Goal: Find contact information: Find contact information

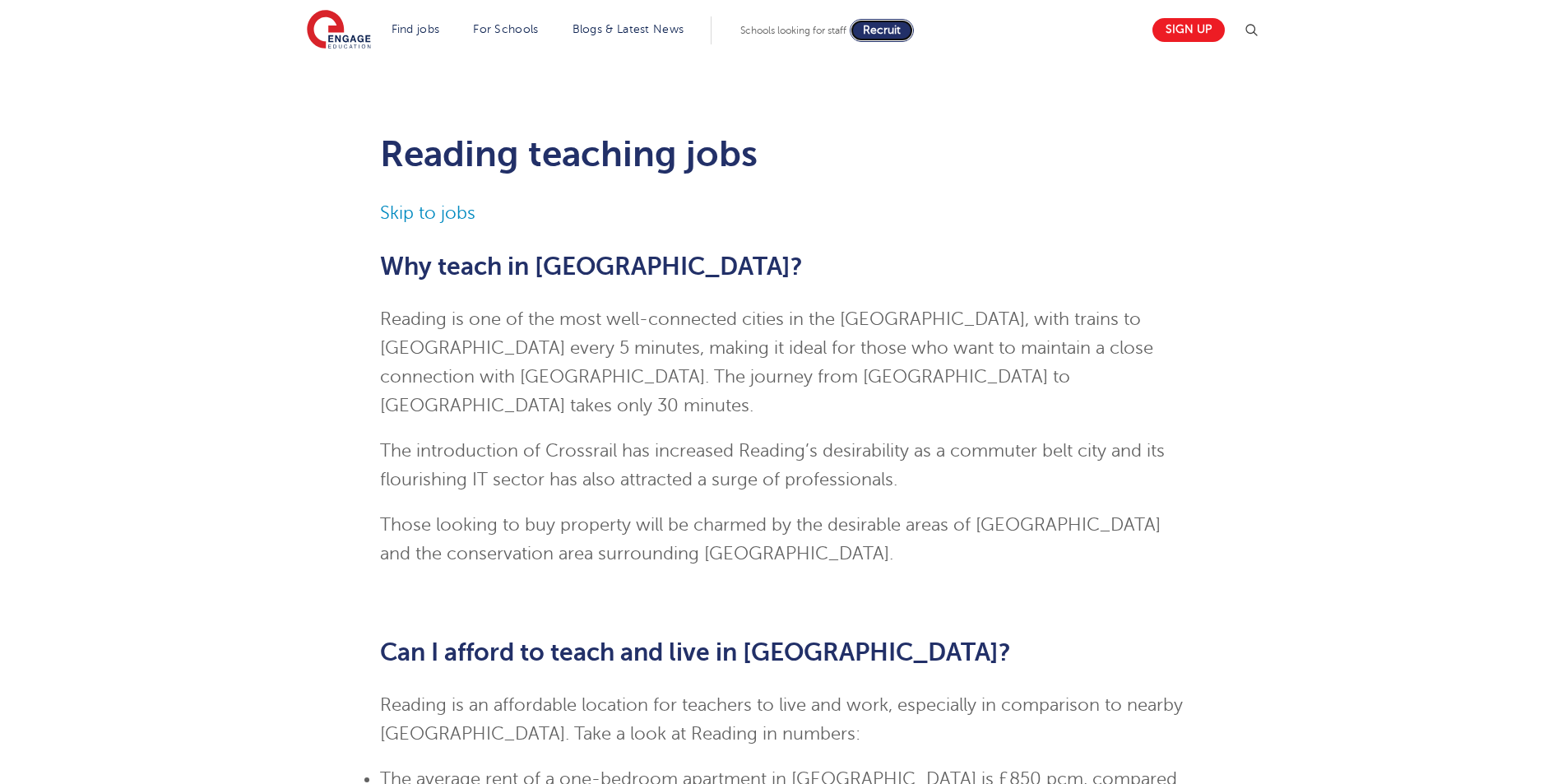
click at [901, 21] on link "Recruit" at bounding box center [882, 29] width 64 height 23
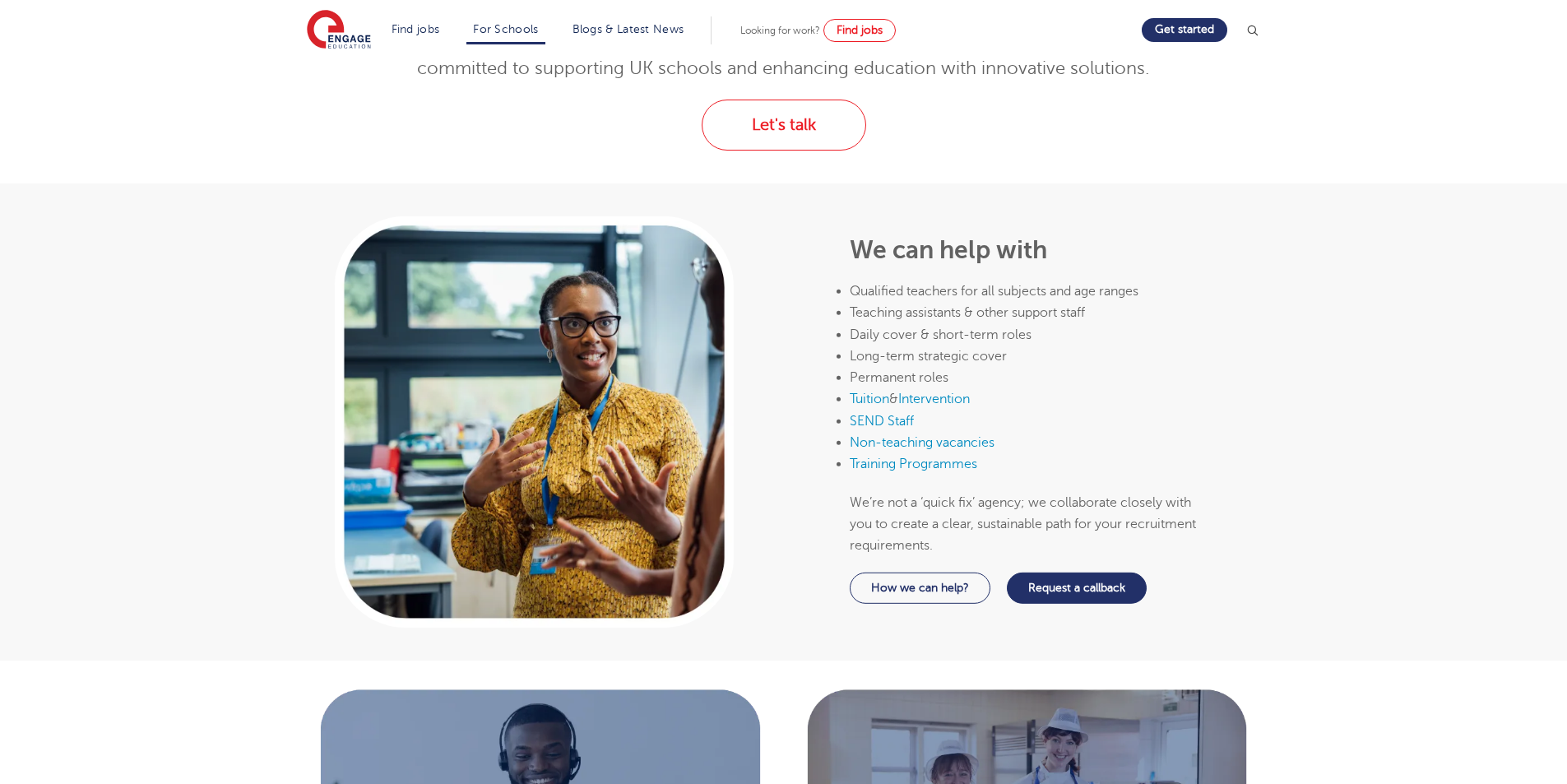
scroll to position [246, 0]
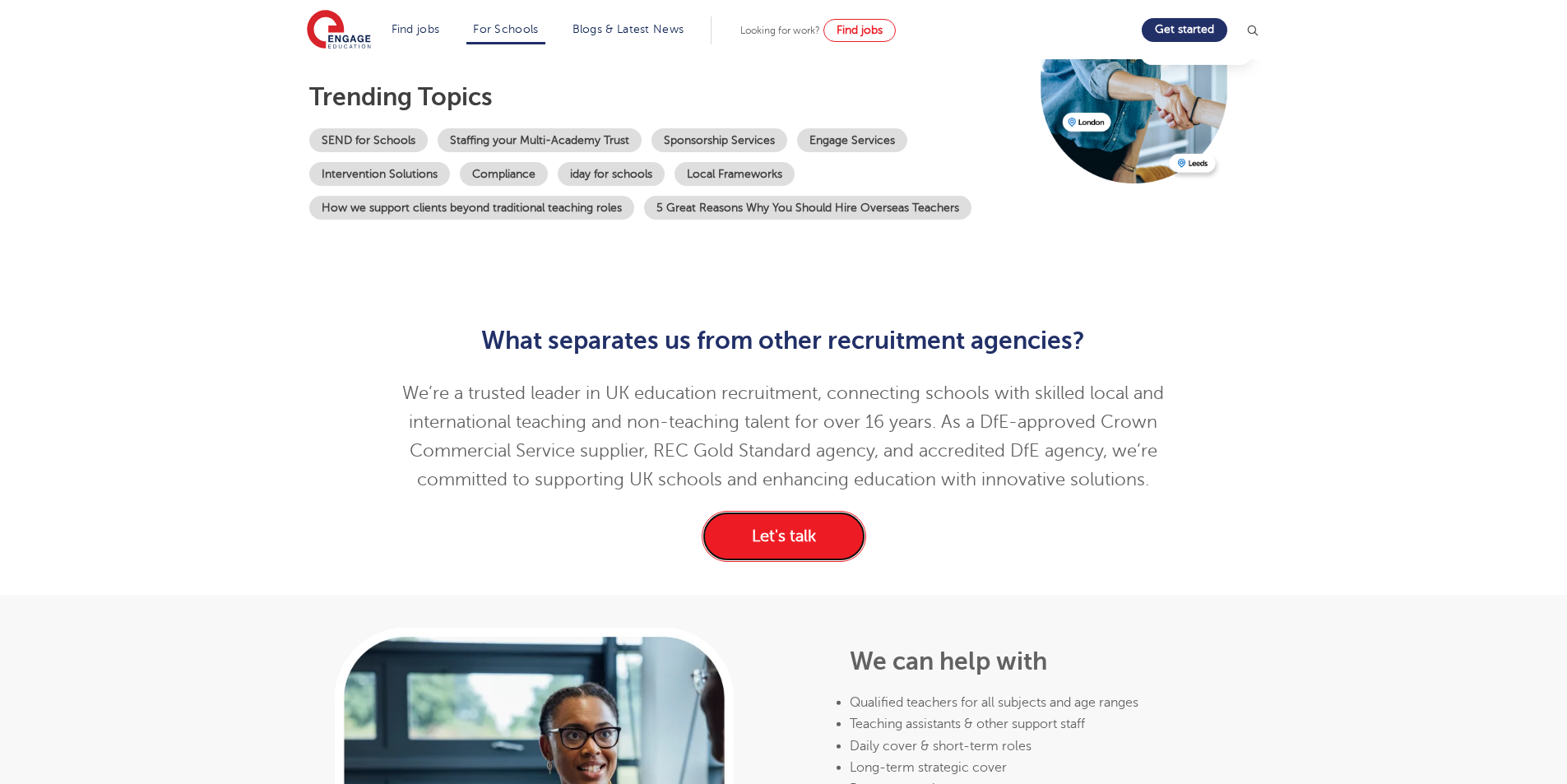
click at [823, 548] on link "Let's talk" at bounding box center [784, 536] width 165 height 51
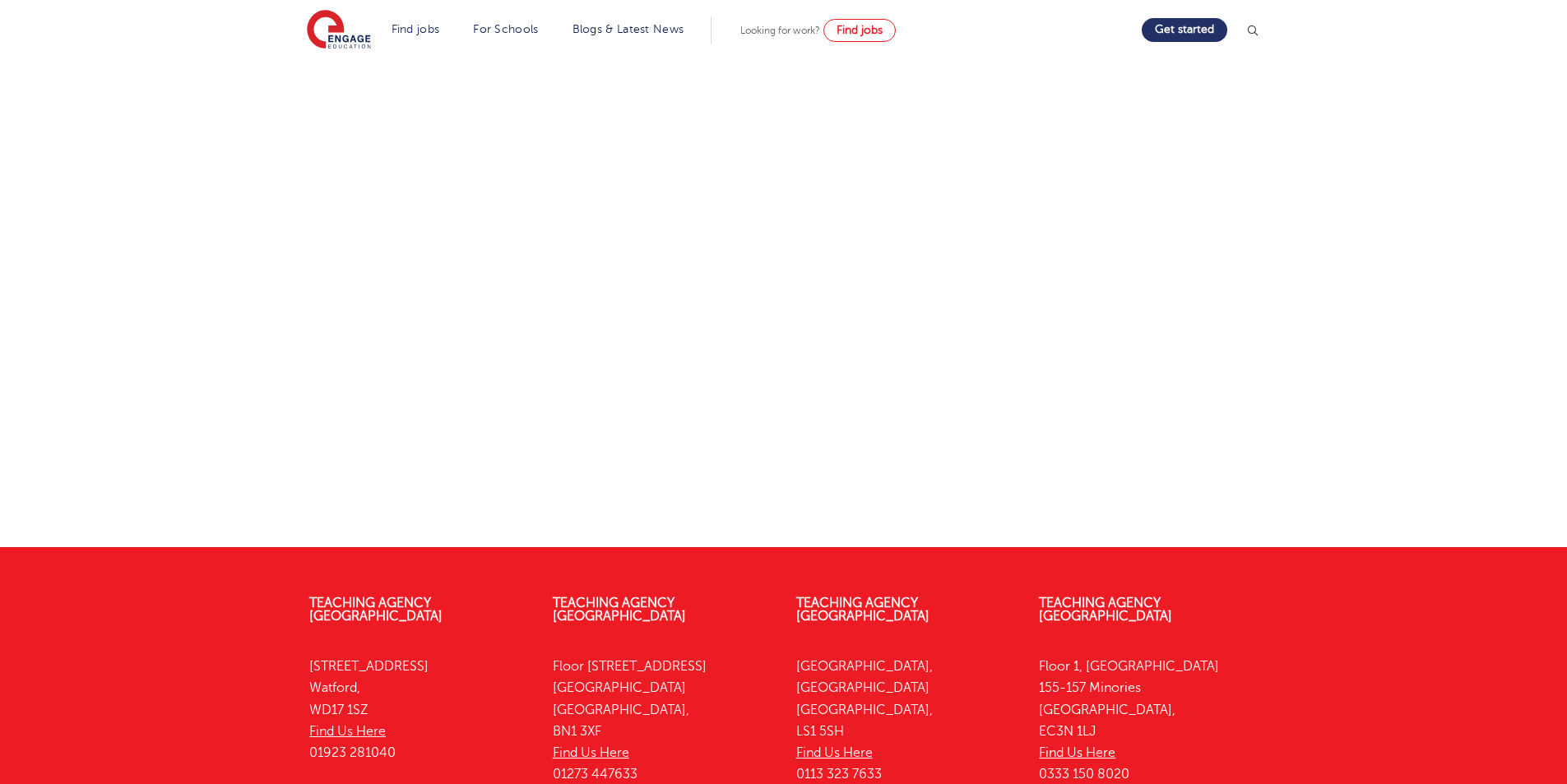
scroll to position [575, 0]
